Goal: Transaction & Acquisition: Subscribe to service/newsletter

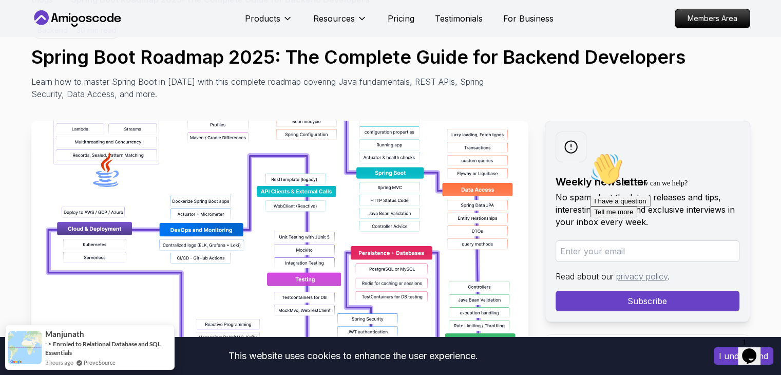
scroll to position [51, 0]
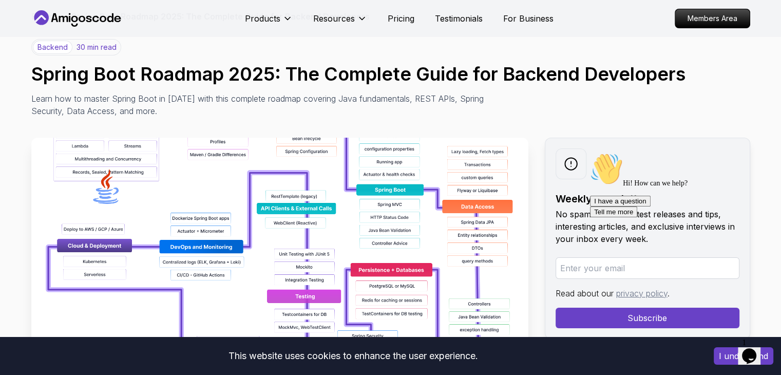
click at [266, 177] on img at bounding box center [279, 253] width 497 height 231
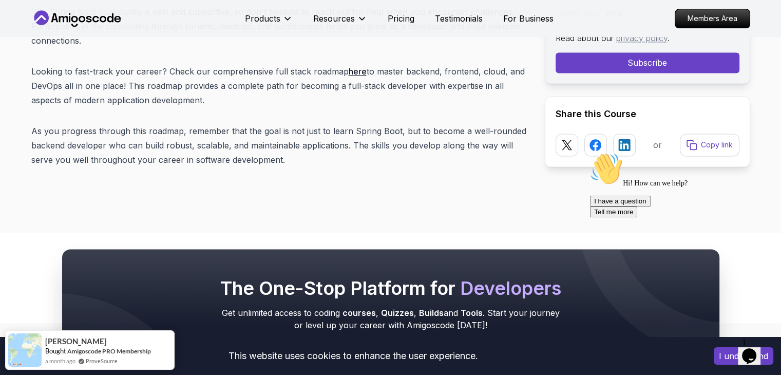
scroll to position [13166, 0]
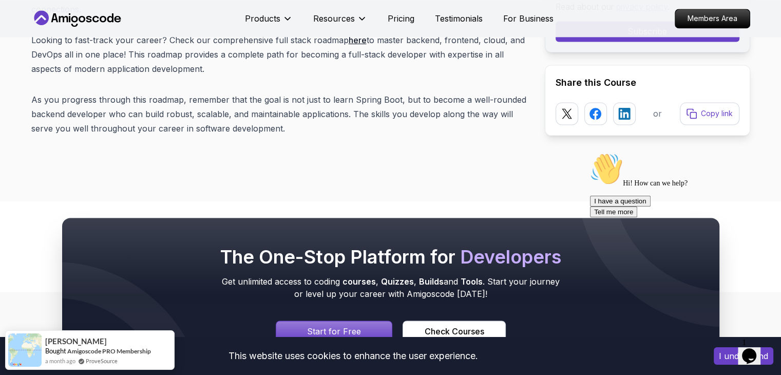
click at [342, 325] on p "Start for Free" at bounding box center [334, 331] width 54 height 12
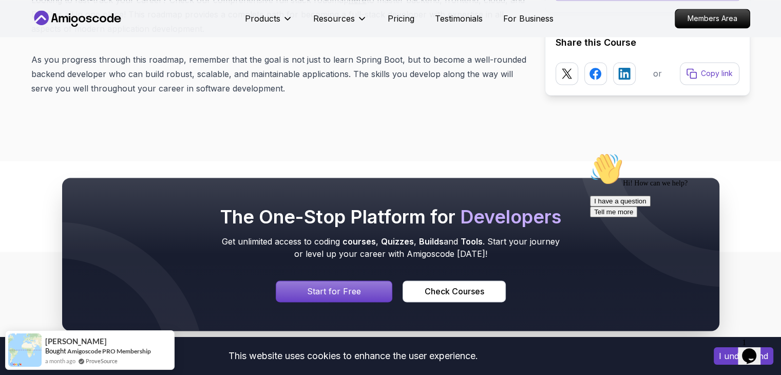
scroll to position [13217, 0]
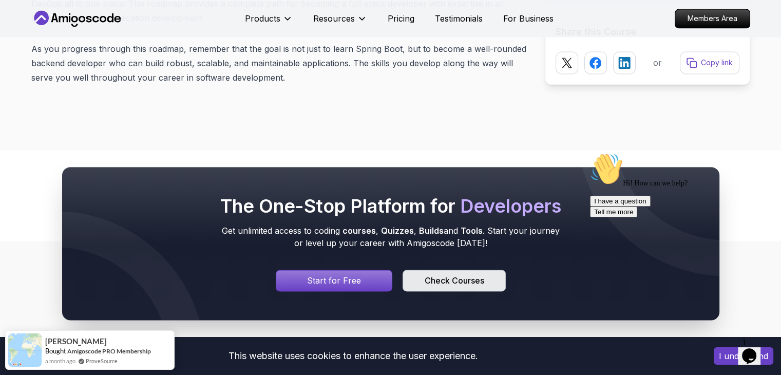
click at [446, 274] on div "Check Courses" at bounding box center [454, 280] width 60 height 12
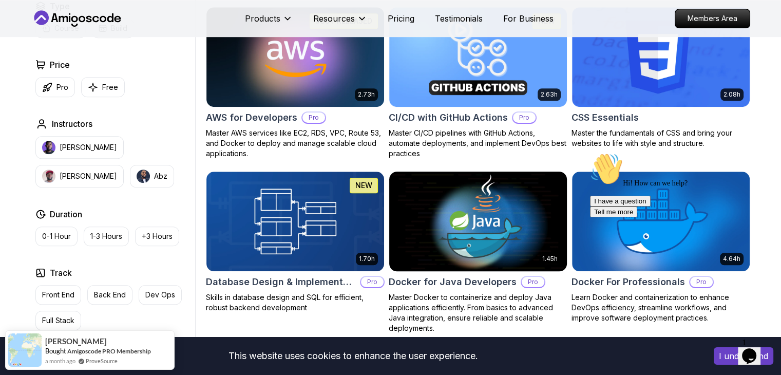
scroll to position [770, 0]
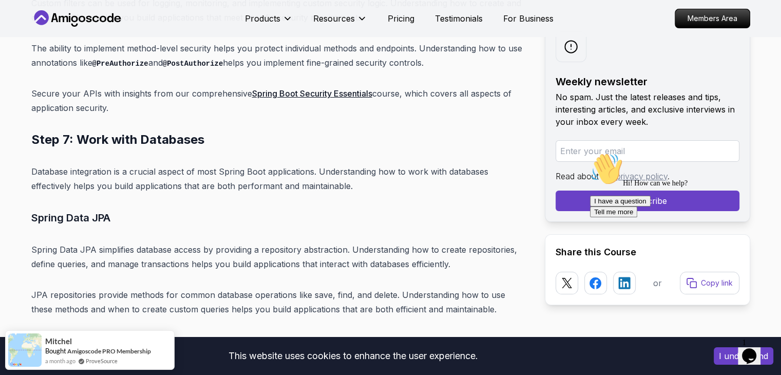
scroll to position [7861, 0]
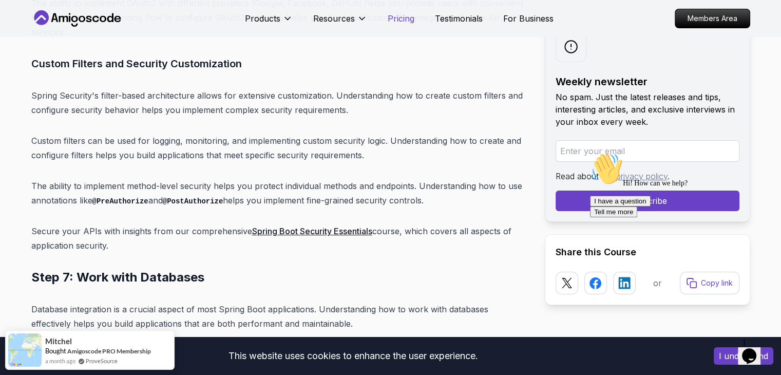
click at [402, 17] on p "Pricing" at bounding box center [401, 18] width 27 height 12
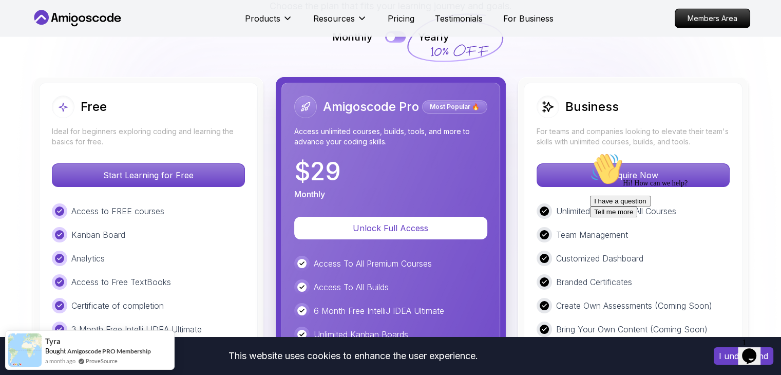
scroll to position [2350, 0]
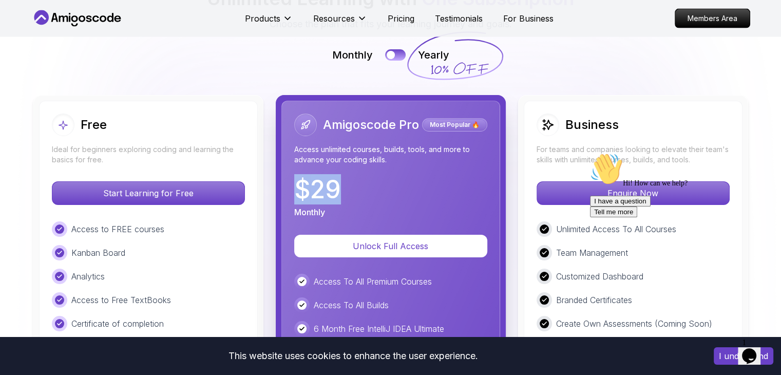
drag, startPoint x: 346, startPoint y: 146, endPoint x: 300, endPoint y: 141, distance: 46.9
click at [300, 177] on div "$ 29 Monthly" at bounding box center [390, 197] width 193 height 41
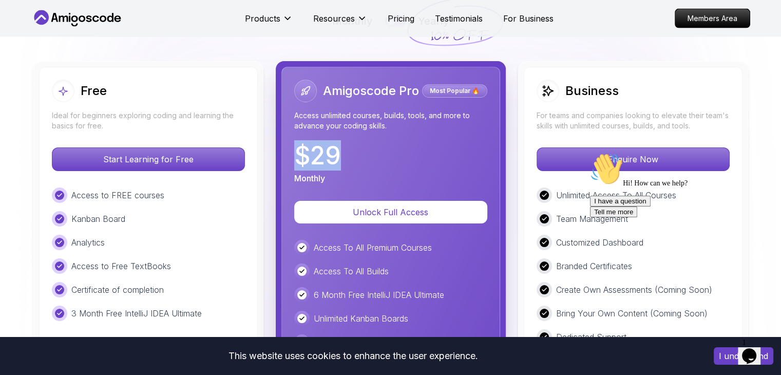
scroll to position [2401, 0]
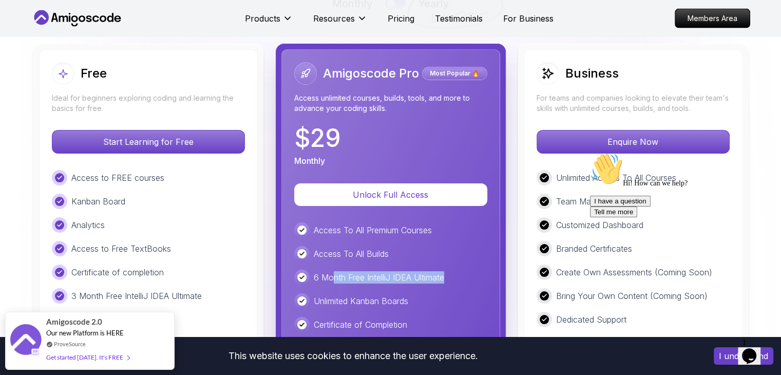
drag, startPoint x: 461, startPoint y: 222, endPoint x: 334, endPoint y: 223, distance: 127.3
click at [334, 269] on div "6 Month Free IntelliJ IDEA Ultimate" at bounding box center [390, 276] width 193 height 15
drag, startPoint x: 416, startPoint y: 250, endPoint x: 331, endPoint y: 249, distance: 85.2
click at [331, 293] on div "Unlimited Kanban Boards" at bounding box center [390, 300] width 193 height 15
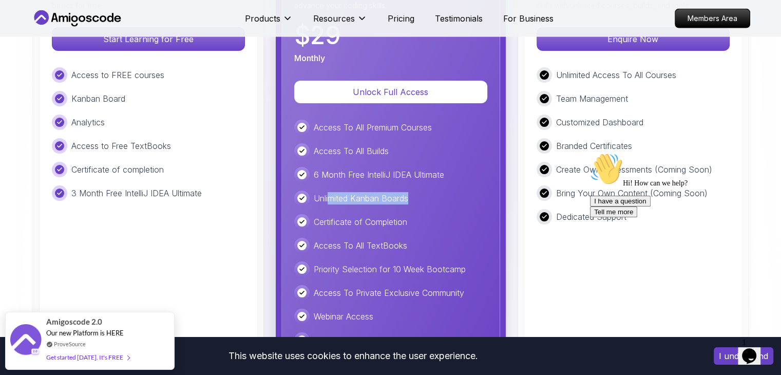
scroll to position [2555, 0]
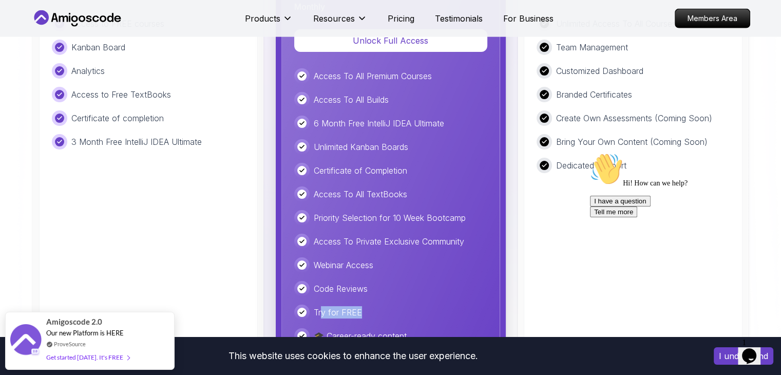
drag, startPoint x: 363, startPoint y: 257, endPoint x: 319, endPoint y: 258, distance: 43.6
click at [319, 304] on div "Try for FREE" at bounding box center [390, 311] width 193 height 15
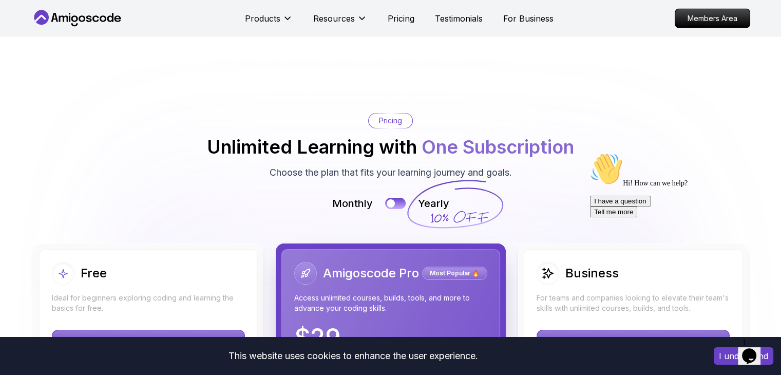
scroll to position [2196, 0]
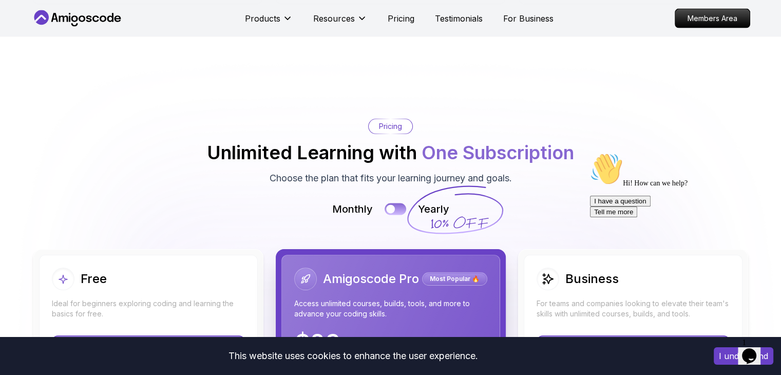
click at [397, 203] on button at bounding box center [395, 209] width 22 height 12
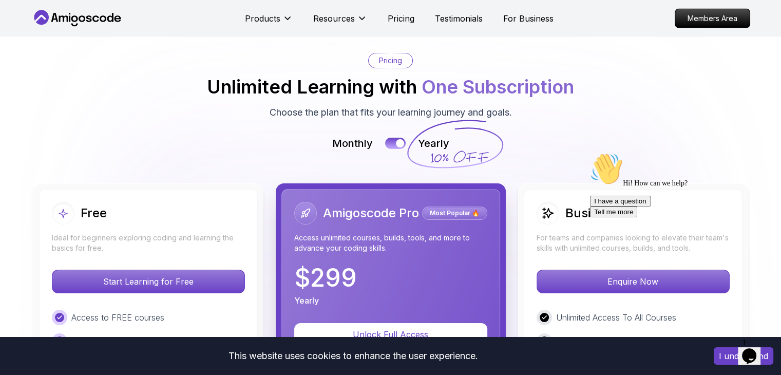
scroll to position [2298, 0]
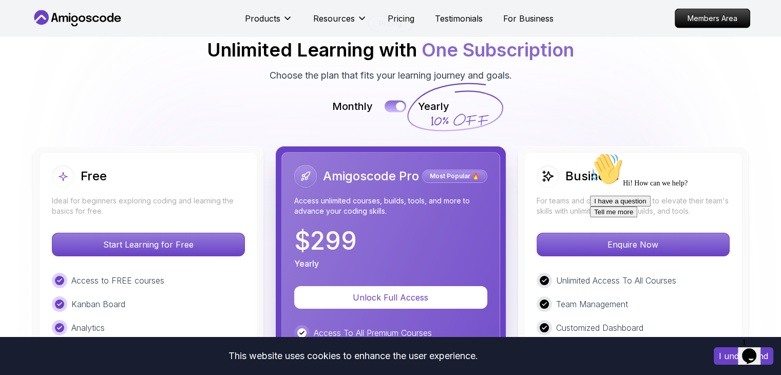
click at [395, 101] on button at bounding box center [395, 107] width 22 height 12
